Goal: Transaction & Acquisition: Purchase product/service

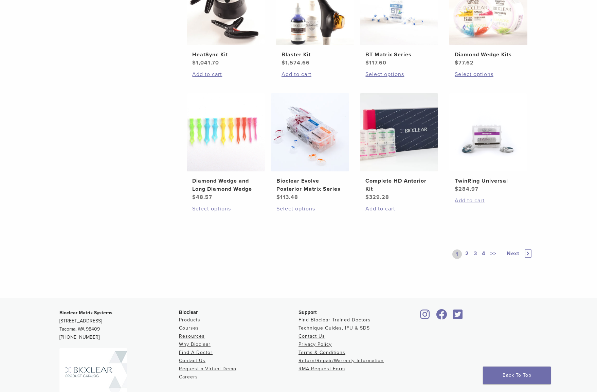
scroll to position [458, 0]
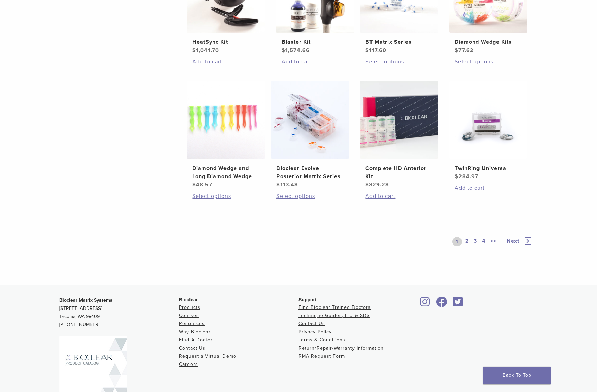
click at [530, 238] on icon at bounding box center [528, 241] width 7 height 8
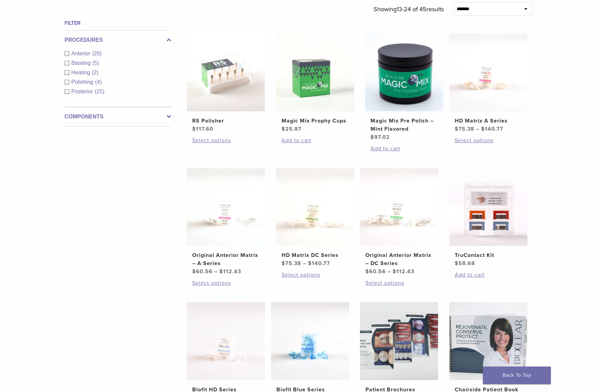
scroll to position [289, 0]
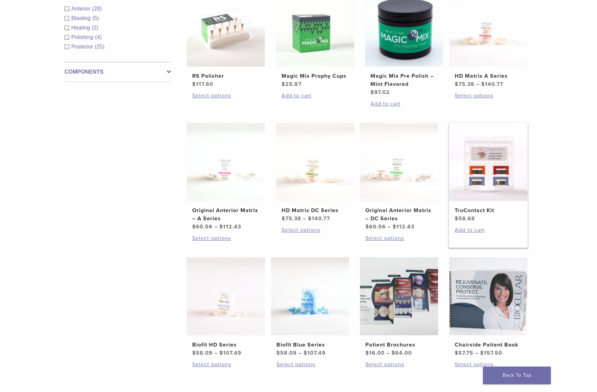
click at [495, 169] on img at bounding box center [488, 162] width 78 height 78
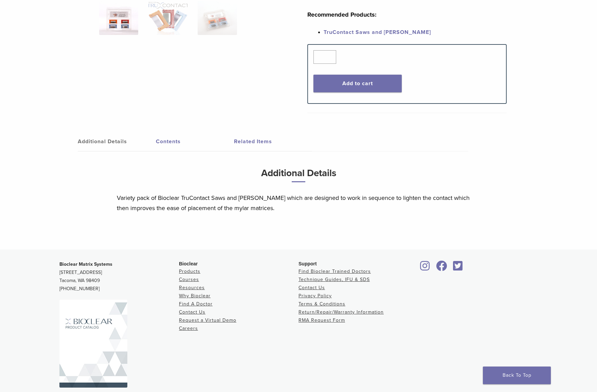
scroll to position [215, 0]
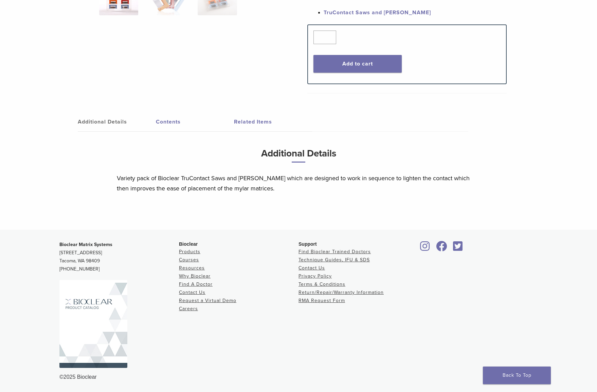
click at [159, 119] on link "Contents" at bounding box center [195, 121] width 78 height 19
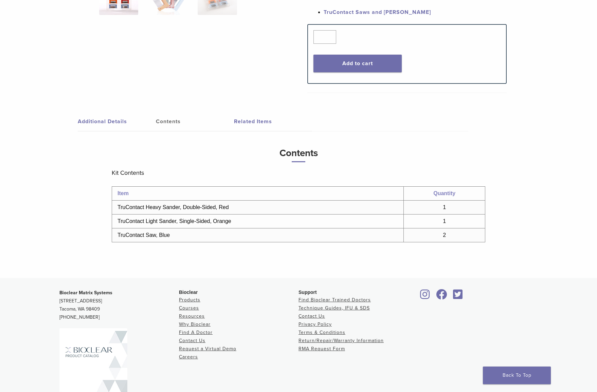
click at [251, 121] on link "Related Items" at bounding box center [273, 121] width 78 height 19
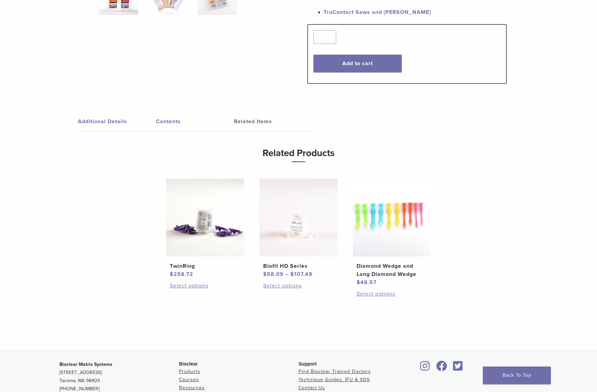
click at [182, 123] on link "Contents" at bounding box center [195, 121] width 78 height 19
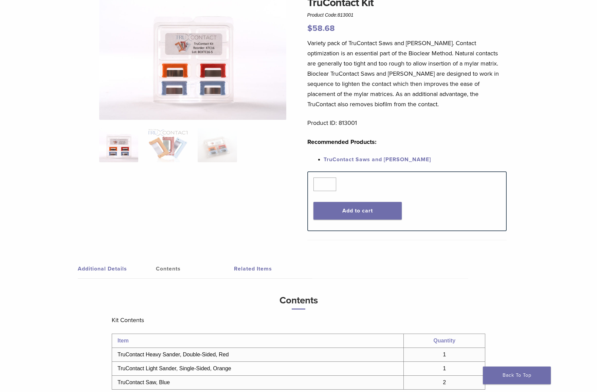
scroll to position [66, 0]
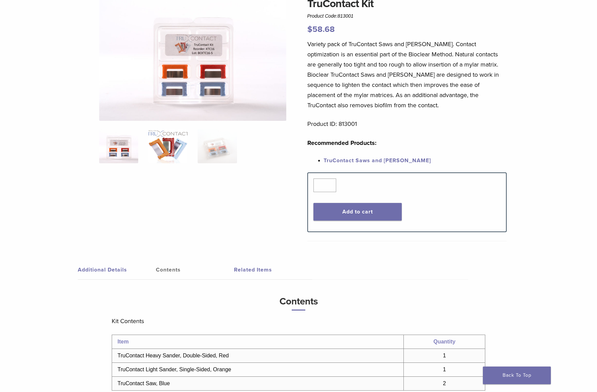
click at [170, 149] on img at bounding box center [167, 146] width 39 height 34
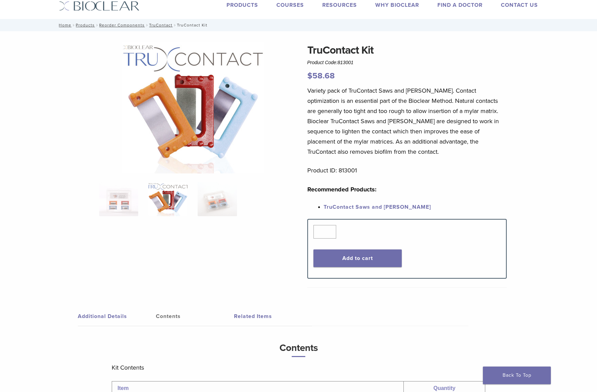
scroll to position [0, 0]
